Goal: Find specific page/section: Find specific page/section

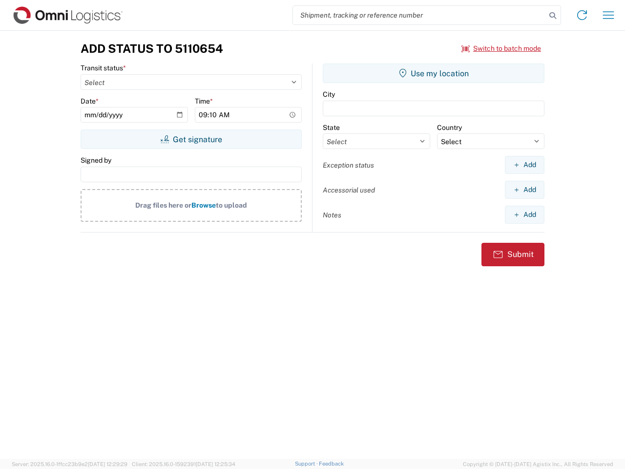
click at [420, 15] on input "search" at bounding box center [419, 15] width 253 height 19
click at [553, 16] on icon at bounding box center [553, 16] width 14 height 14
click at [582, 15] on icon at bounding box center [583, 15] width 16 height 16
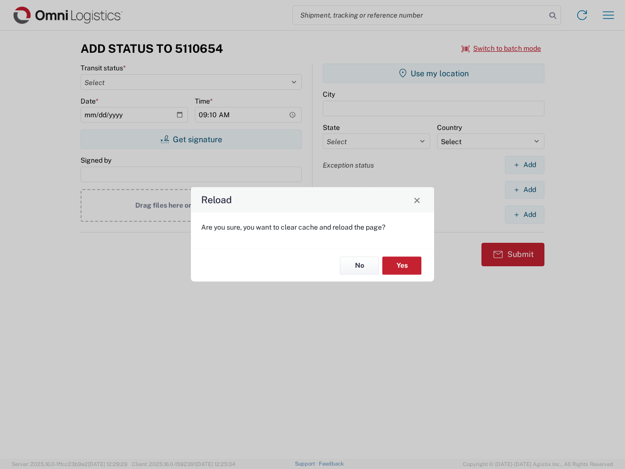
click at [609, 15] on div "Reload Are you sure, you want to clear cache and reload the page? No Yes" at bounding box center [312, 234] width 625 height 469
click at [502, 48] on div "Reload Are you sure, you want to clear cache and reload the page? No Yes" at bounding box center [312, 234] width 625 height 469
click at [191, 139] on div "Reload Are you sure, you want to clear cache and reload the page? No Yes" at bounding box center [312, 234] width 625 height 469
click at [434, 73] on div "Reload Are you sure, you want to clear cache and reload the page? No Yes" at bounding box center [312, 234] width 625 height 469
click at [525, 165] on div "Reload Are you sure, you want to clear cache and reload the page? No Yes" at bounding box center [312, 234] width 625 height 469
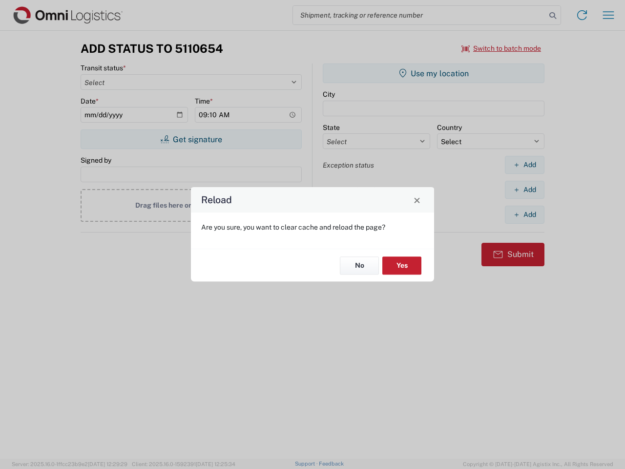
click at [525, 190] on div "Reload Are you sure, you want to clear cache and reload the page? No Yes" at bounding box center [312, 234] width 625 height 469
click at [525, 215] on div "Reload Are you sure, you want to clear cache and reload the page? No Yes" at bounding box center [312, 234] width 625 height 469
